Goal: Task Accomplishment & Management: Manage account settings

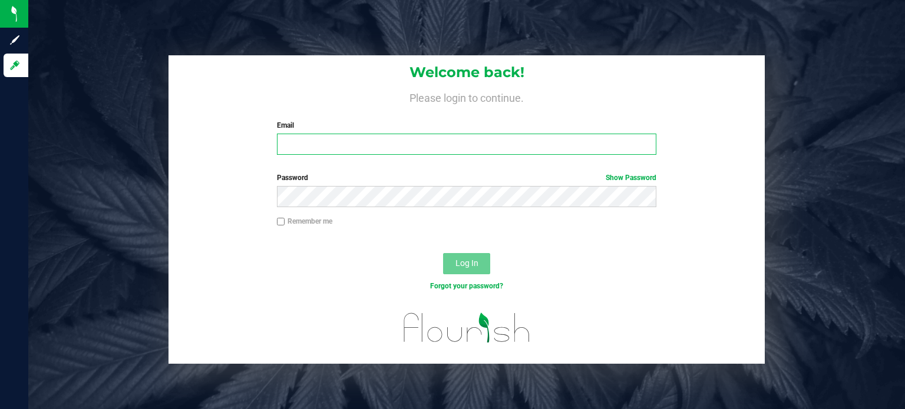
click at [405, 150] on input "Email" at bounding box center [467, 144] width 380 height 21
type input "[EMAIL_ADDRESS][DOMAIN_NAME]"
click at [635, 179] on link "Show Password" at bounding box center [630, 178] width 51 height 8
click at [615, 208] on div "Password Hide Password" at bounding box center [466, 195] width 596 height 44
click at [281, 224] on input "Remember me" at bounding box center [281, 222] width 8 height 8
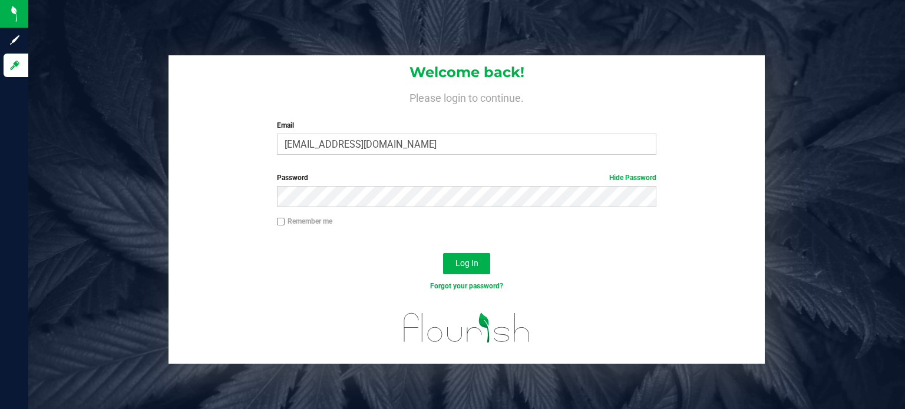
checkbox input "true"
click at [474, 259] on span "Log In" at bounding box center [466, 263] width 23 height 9
